Goal: Task Accomplishment & Management: Manage account settings

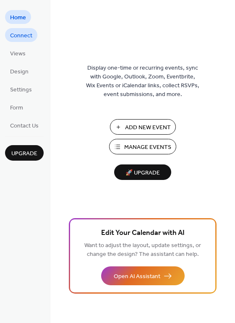
click at [21, 39] on span "Connect" at bounding box center [21, 35] width 22 height 9
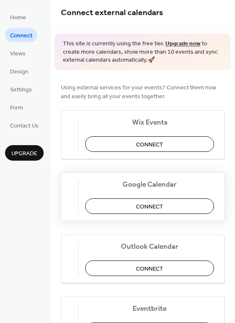
scroll to position [5, 0]
click at [163, 207] on span "Connect" at bounding box center [149, 205] width 27 height 9
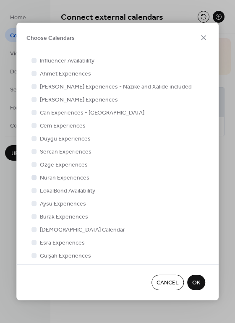
scroll to position [155, 0]
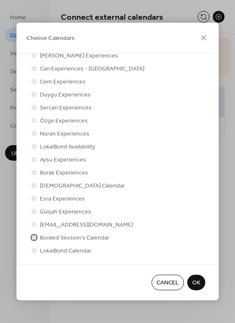
click at [34, 236] on div at bounding box center [33, 237] width 5 height 5
click at [195, 283] on span "OK" at bounding box center [196, 283] width 8 height 9
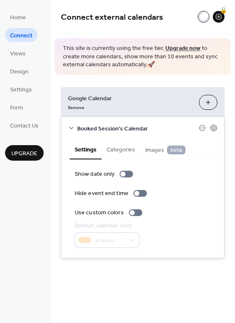
click at [163, 145] on span "Images beta" at bounding box center [165, 149] width 40 height 9
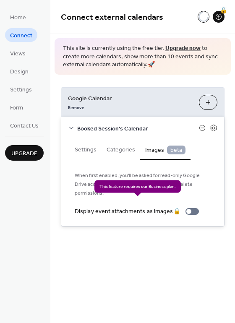
click at [186, 207] on div "Display event attachments as images 🔒" at bounding box center [138, 211] width 127 height 9
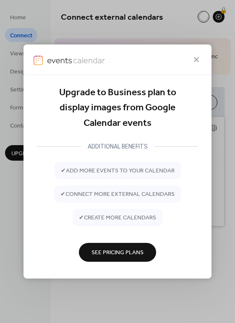
click at [125, 253] on span "See Pricing Plans" at bounding box center [117, 252] width 52 height 9
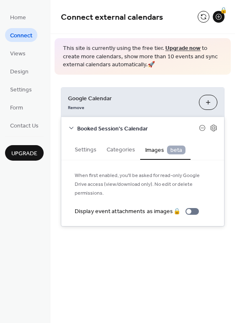
click at [127, 151] on button "Categories" at bounding box center [120, 148] width 39 height 19
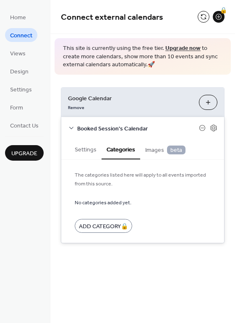
click at [79, 152] on button "Settings" at bounding box center [86, 148] width 32 height 19
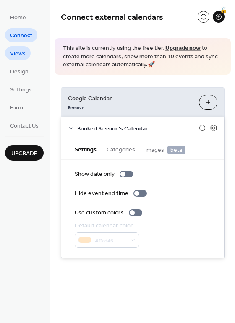
click at [18, 49] on span "Views" at bounding box center [17, 53] width 15 height 9
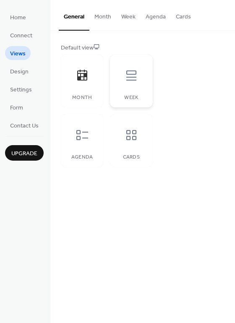
click at [136, 76] on icon at bounding box center [130, 75] width 13 height 13
click at [20, 73] on span "Design" at bounding box center [19, 71] width 18 height 9
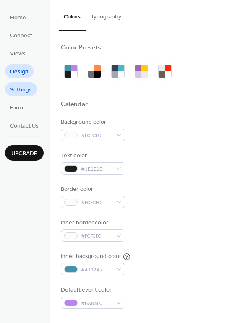
click at [29, 90] on span "Settings" at bounding box center [21, 89] width 22 height 9
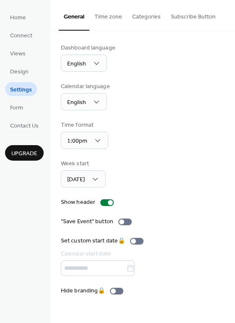
click at [3, 116] on div "Home Connect Views Design Settings Form Contact Us Upgrade" at bounding box center [25, 161] width 50 height 323
click at [24, 108] on link "Form" at bounding box center [16, 107] width 23 height 14
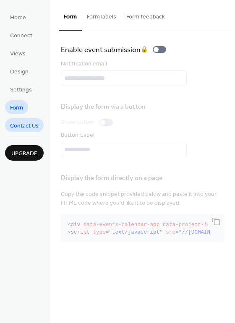
click at [26, 125] on span "Contact Us" at bounding box center [24, 125] width 28 height 9
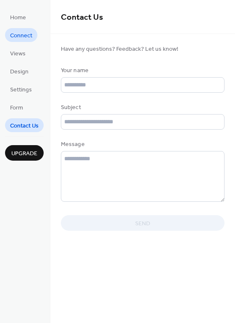
click at [19, 33] on span "Connect" at bounding box center [21, 35] width 22 height 9
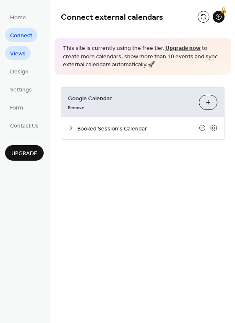
click at [19, 57] on span "Views" at bounding box center [17, 53] width 15 height 9
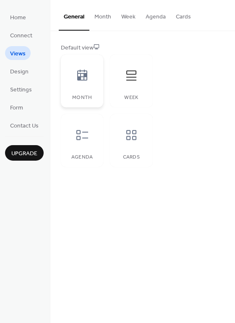
click at [82, 77] on icon at bounding box center [81, 75] width 13 height 13
click at [125, 85] on div at bounding box center [131, 75] width 25 height 25
click at [87, 134] on icon at bounding box center [81, 134] width 13 height 13
click at [140, 141] on div at bounding box center [131, 134] width 25 height 25
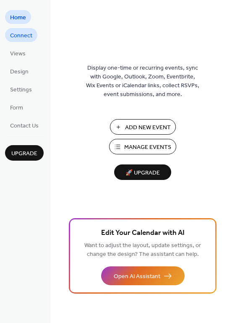
click at [19, 39] on span "Connect" at bounding box center [21, 35] width 22 height 9
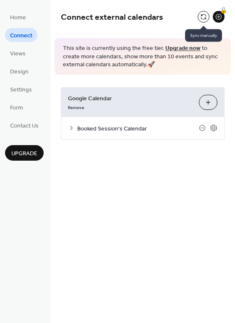
click at [199, 15] on button at bounding box center [203, 17] width 12 height 12
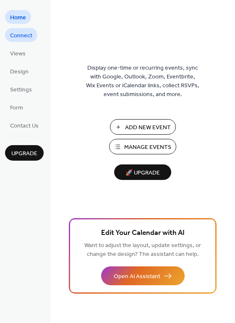
click at [20, 34] on span "Connect" at bounding box center [21, 35] width 22 height 9
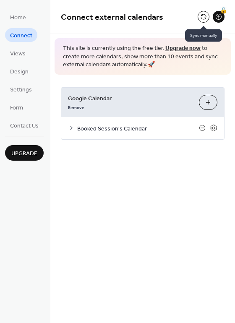
click at [202, 19] on button at bounding box center [203, 17] width 12 height 12
click at [203, 16] on button at bounding box center [203, 17] width 12 height 12
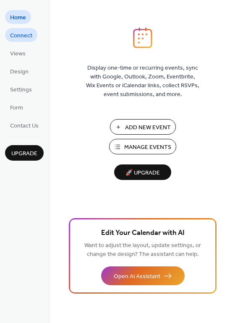
click at [29, 33] on span "Connect" at bounding box center [21, 35] width 22 height 9
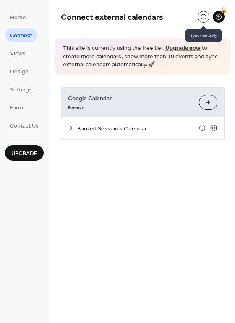
click at [204, 18] on button at bounding box center [203, 17] width 12 height 12
click at [202, 20] on button at bounding box center [203, 17] width 12 height 12
click at [199, 18] on button at bounding box center [203, 17] width 12 height 12
click at [203, 14] on button at bounding box center [203, 17] width 12 height 12
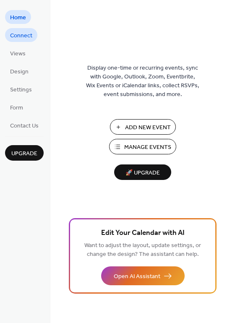
click at [25, 39] on span "Connect" at bounding box center [21, 35] width 22 height 9
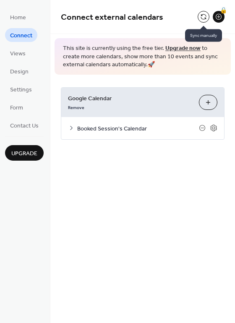
click at [201, 15] on button at bounding box center [203, 17] width 12 height 12
click at [203, 19] on button at bounding box center [203, 17] width 12 height 12
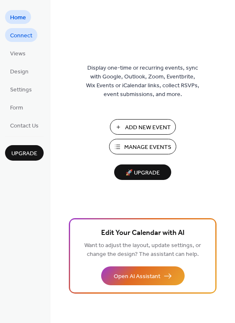
click at [26, 34] on span "Connect" at bounding box center [21, 35] width 22 height 9
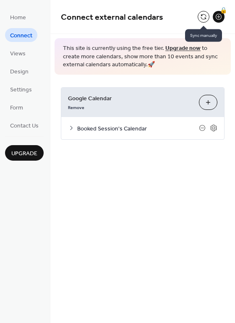
click at [201, 18] on button at bounding box center [203, 17] width 12 height 12
click at [202, 18] on button at bounding box center [203, 17] width 12 height 12
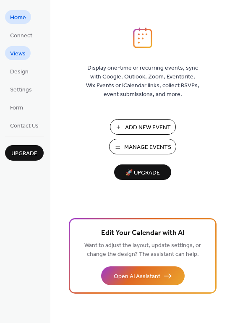
click at [19, 57] on span "Views" at bounding box center [17, 53] width 15 height 9
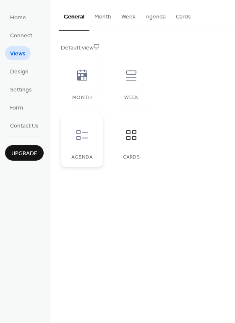
click at [91, 133] on div at bounding box center [82, 134] width 25 height 25
click at [85, 80] on icon at bounding box center [82, 75] width 10 height 11
click at [137, 84] on div at bounding box center [131, 75] width 25 height 25
click at [127, 156] on div "Cards" at bounding box center [131, 157] width 26 height 6
click at [186, 13] on button "Cards" at bounding box center [182, 15] width 25 height 30
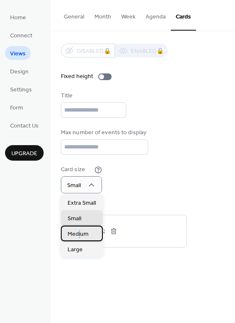
click at [79, 230] on span "Medium" at bounding box center [77, 234] width 21 height 9
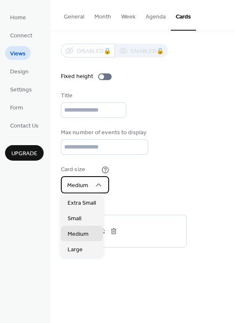
click at [97, 189] on div "Medium" at bounding box center [85, 184] width 48 height 17
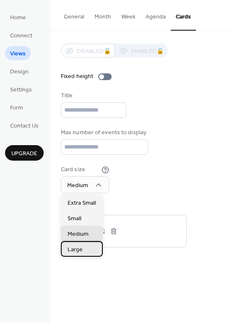
click at [78, 247] on span "Large" at bounding box center [74, 249] width 15 height 9
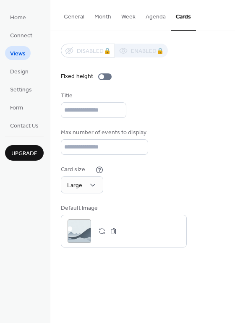
click at [137, 186] on div "Card size Large" at bounding box center [142, 179] width 163 height 28
click at [85, 186] on div "Large" at bounding box center [82, 184] width 42 height 17
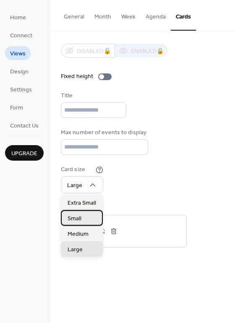
click at [80, 218] on span "Small" at bounding box center [74, 218] width 14 height 9
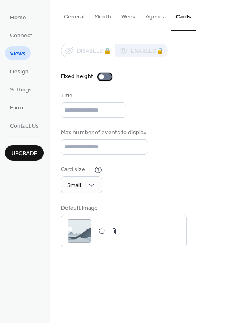
click at [102, 73] on div at bounding box center [104, 76] width 13 height 7
click at [100, 232] on button "button" at bounding box center [102, 231] width 12 height 12
